Goal: Navigation & Orientation: Find specific page/section

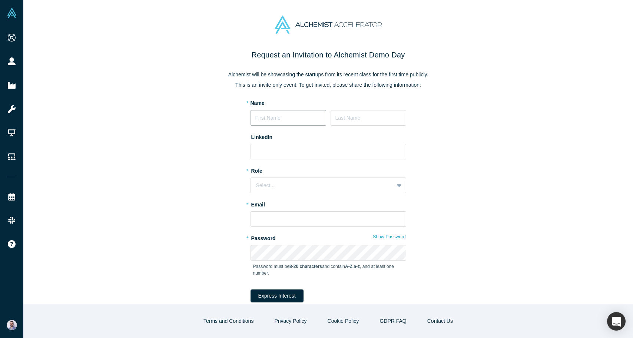
click at [289, 116] on input at bounding box center [289, 118] width 76 height 16
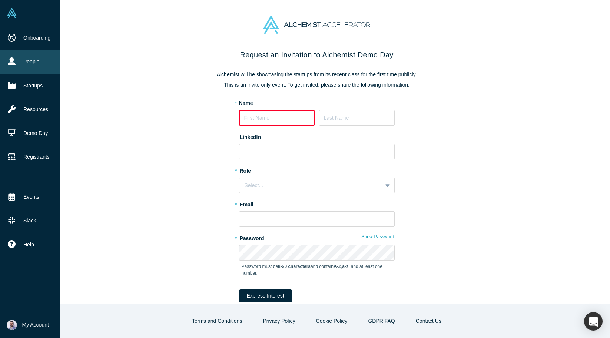
click at [12, 66] on link "People" at bounding box center [30, 62] width 60 height 24
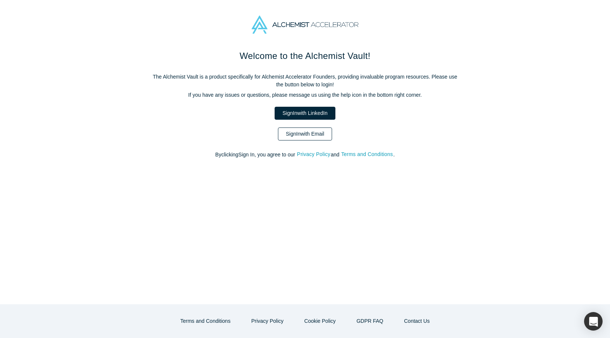
click at [304, 128] on link "Sign In with Email" at bounding box center [305, 134] width 54 height 13
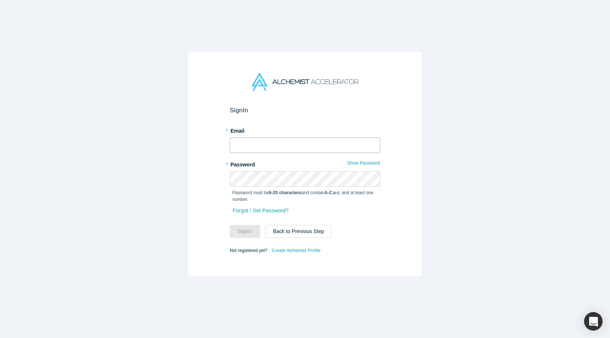
click at [310, 138] on input "text" at bounding box center [305, 146] width 151 height 16
type input "[PERSON_NAME][EMAIL_ADDRESS][DOMAIN_NAME]"
click at [250, 231] on button "Sign In" at bounding box center [245, 231] width 30 height 13
